Goal: Communication & Community: Ask a question

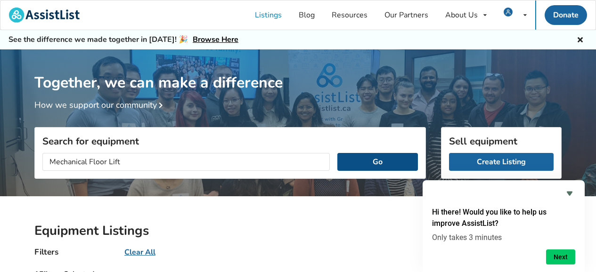
scroll to position [547, 0]
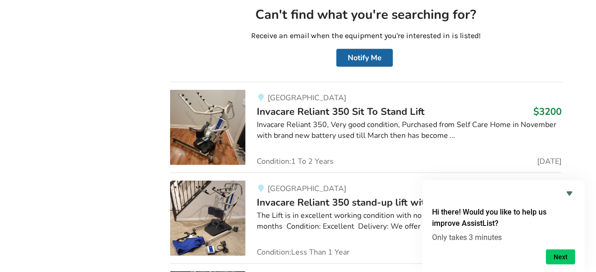
click at [459, 145] on div "[GEOGRAPHIC_DATA] Invacare Reliant 350 Sit To Stand Lift $3200 Invacare Reliant…" at bounding box center [404, 127] width 316 height 75
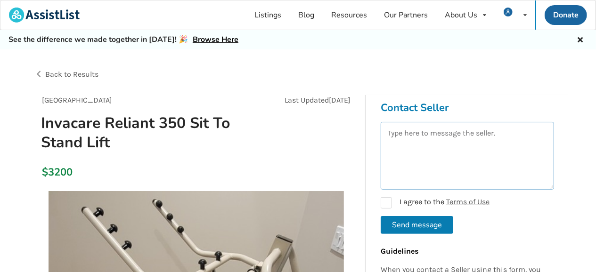
click at [391, 142] on textarea at bounding box center [467, 156] width 173 height 68
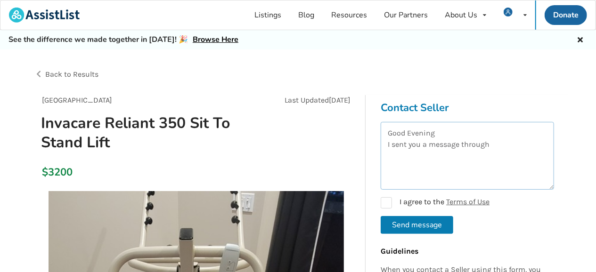
click at [428, 146] on textarea "Good Evening I sent you a message through" at bounding box center [467, 156] width 173 height 68
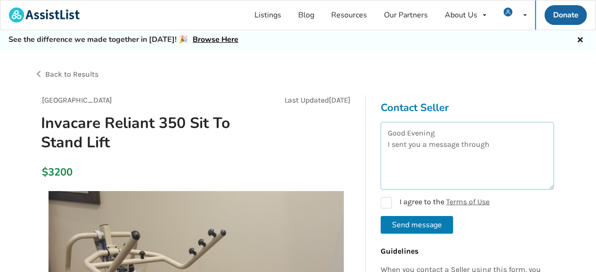
click at [493, 144] on textarea "Good Evening I sent you a message through" at bounding box center [467, 156] width 173 height 68
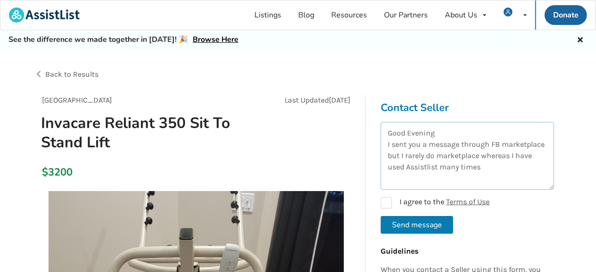
click at [496, 166] on textarea "Good Evening I sent you a message through FB marketplace but I rarely do market…" at bounding box center [467, 156] width 173 height 68
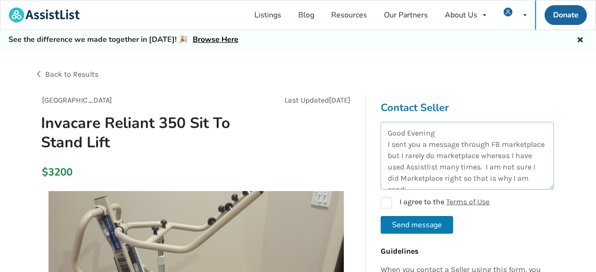
scroll to position [5, 0]
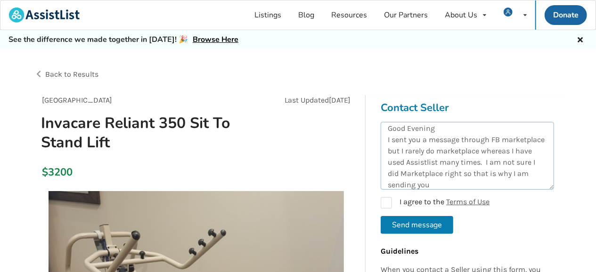
click at [508, 128] on textarea "Good Evening I sent you a message through FB marketplace but I rarely do market…" at bounding box center [467, 156] width 173 height 68
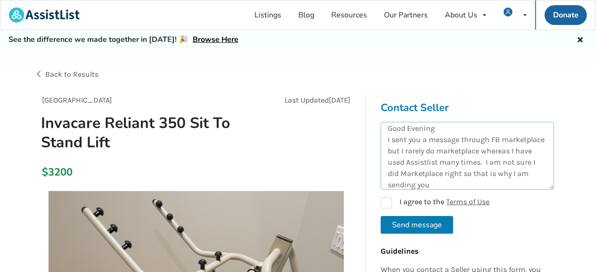
click at [446, 184] on textarea "Good Evening I sent you a message through FB marketplace but I rarely do market…" at bounding box center [467, 156] width 173 height 68
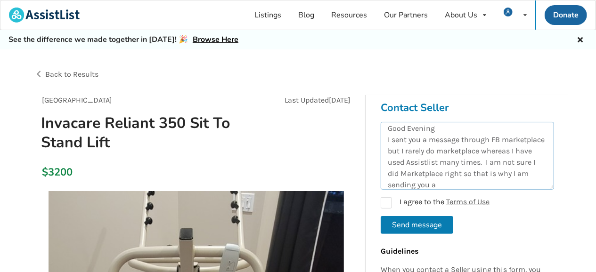
click at [446, 185] on textarea "Good Evening I sent you a message through FB marketplace but I rarely do market…" at bounding box center [467, 156] width 173 height 68
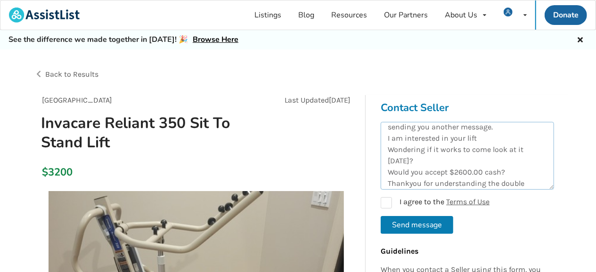
scroll to position [73, 0]
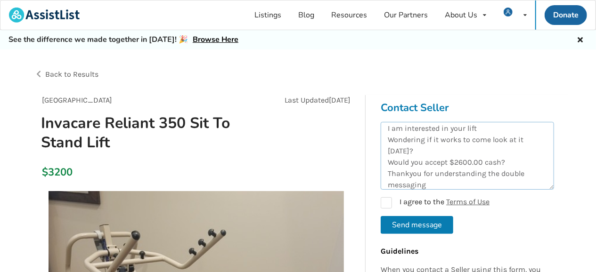
click at [461, 179] on textarea "Good Evening I sent you a message through FB marketplace but I rarely do market…" at bounding box center [467, 156] width 173 height 68
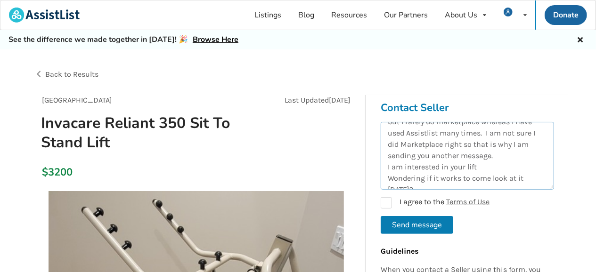
scroll to position [53, 0]
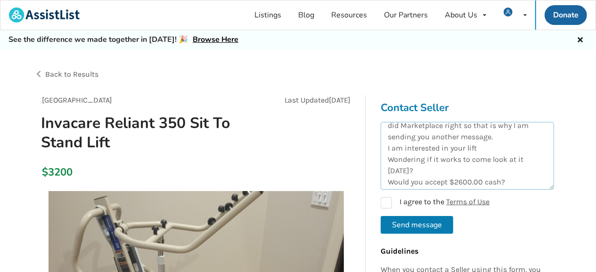
click at [494, 136] on textarea "Good Evening I sent you a message through FB marketplace but I rarely do market…" at bounding box center [467, 156] width 173 height 68
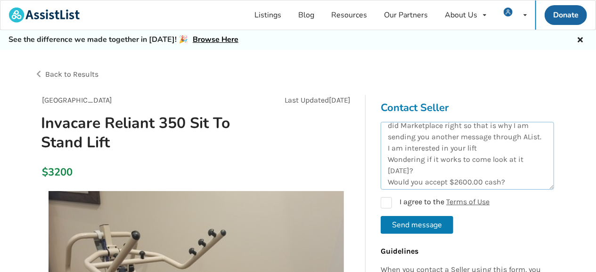
click at [479, 148] on textarea "Good Evening I sent you a message through FB marketplace but I rarely do market…" at bounding box center [467, 156] width 173 height 68
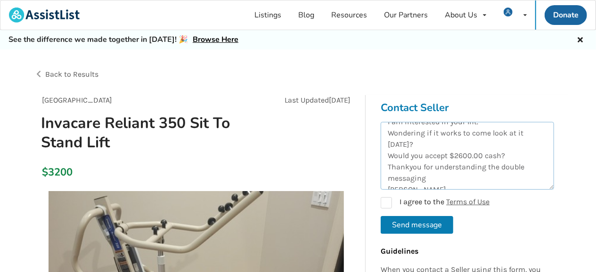
scroll to position [90, 0]
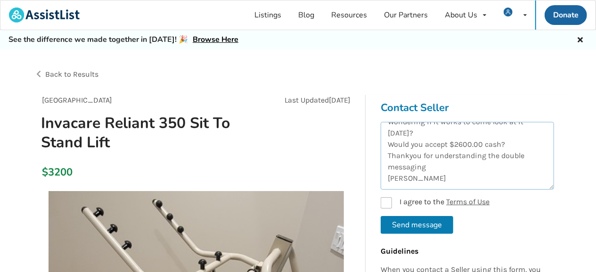
type textarea "Good Evening I sent you a message through FB marketplace but I rarely do market…"
click at [388, 202] on label "I agree to the Terms of Use" at bounding box center [435, 202] width 109 height 11
checkbox input "true"
